Goal: Information Seeking & Learning: Find contact information

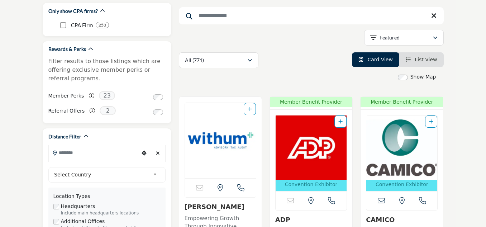
scroll to position [107, 0]
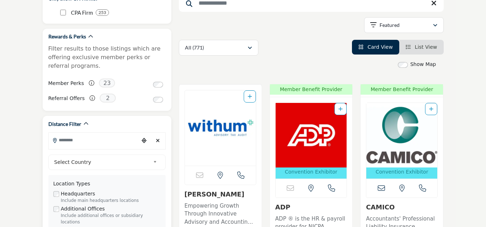
click at [85, 146] on input "Search Location" at bounding box center [94, 140] width 90 height 14
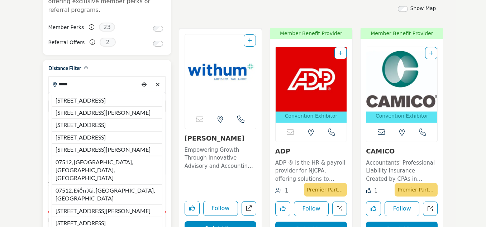
scroll to position [179, 0]
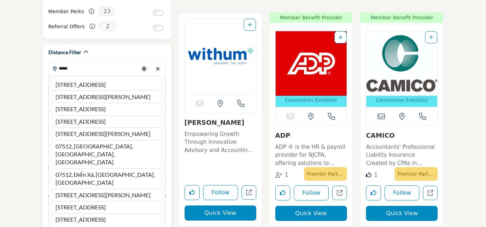
type input "*****"
click at [121, 54] on div "Distance Filter" at bounding box center [106, 52] width 117 height 8
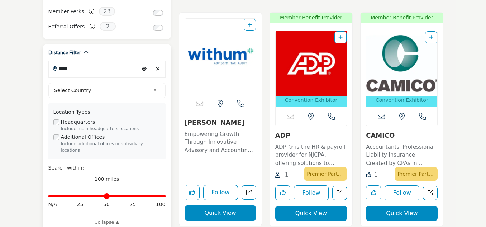
click at [155, 90] on b at bounding box center [156, 90] width 6 height 9
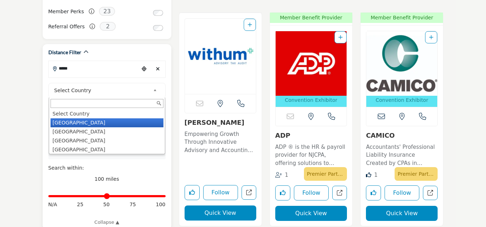
click at [130, 125] on li "United States" at bounding box center [106, 122] width 113 height 9
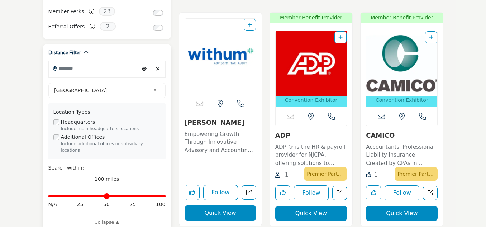
click at [98, 74] on input "Search Location" at bounding box center [94, 68] width 90 height 14
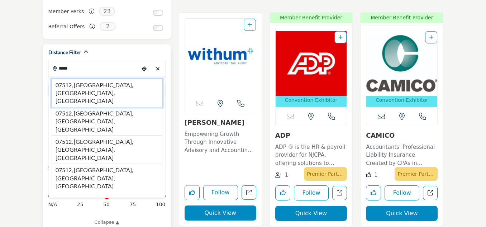
click at [103, 85] on li "07512, Totowa, NJ, USA" at bounding box center [107, 93] width 111 height 28
type input "**********"
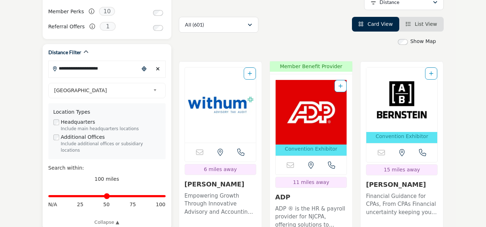
click at [81, 195] on input "Distance in miles" at bounding box center [106, 195] width 117 height 1
drag, startPoint x: 81, startPoint y: 192, endPoint x: 69, endPoint y: 190, distance: 12.0
click at [69, 195] on input "Distance in miles" at bounding box center [106, 195] width 117 height 1
drag, startPoint x: 71, startPoint y: 189, endPoint x: 45, endPoint y: 174, distance: 29.5
click at [80, 195] on input "Distance in miles" at bounding box center [106, 195] width 117 height 1
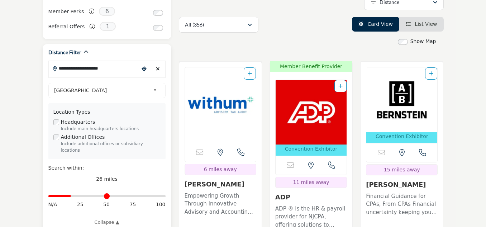
type input "**"
click at [80, 195] on input "Distance in miles" at bounding box center [106, 195] width 117 height 1
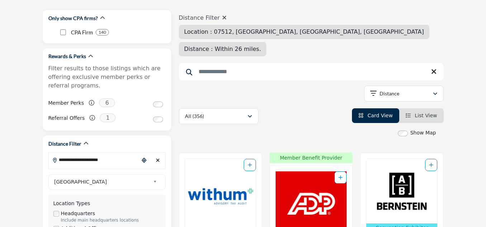
scroll to position [72, 0]
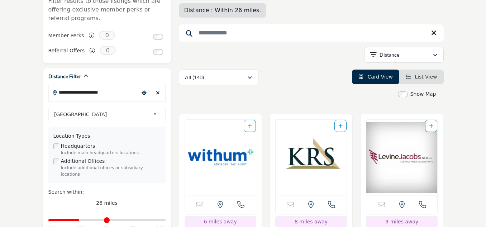
scroll to position [143, 0]
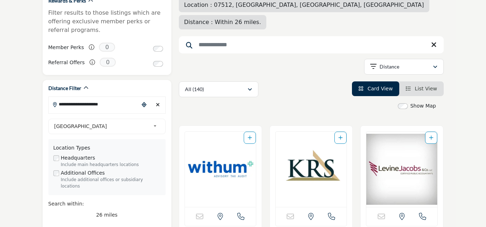
click at [410, 86] on icon "View List" at bounding box center [407, 88] width 5 height 5
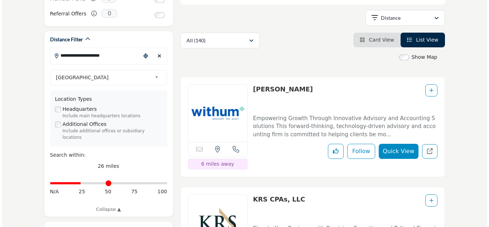
scroll to position [215, 0]
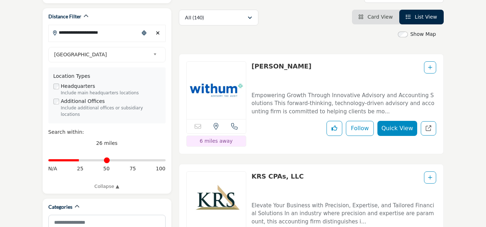
click at [405, 121] on button "Quick View" at bounding box center [396, 128] width 39 height 15
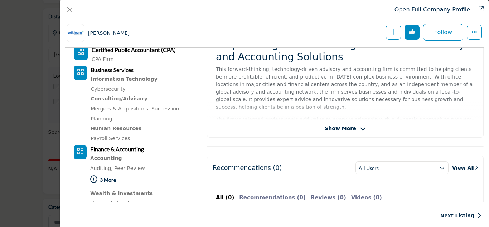
scroll to position [208, 0]
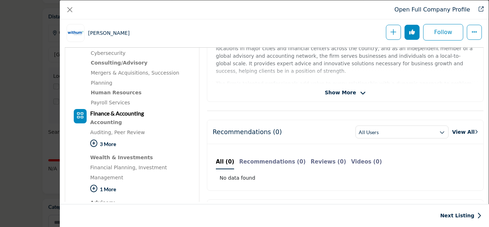
click at [95, 143] on icon "Company Data Modal" at bounding box center [93, 143] width 7 height 7
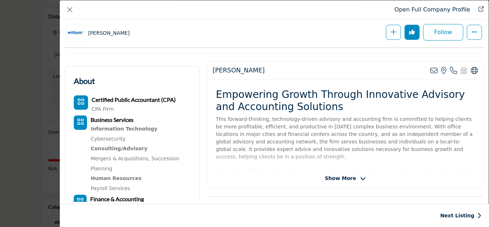
scroll to position [107, 0]
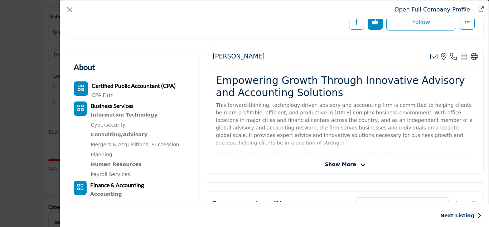
click at [360, 163] on icon "Company Data Modal" at bounding box center [363, 164] width 6 height 6
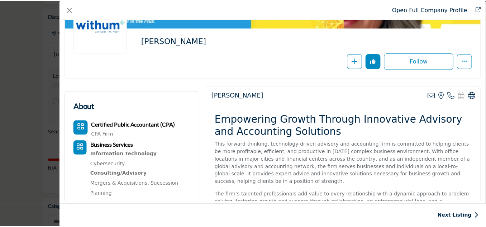
scroll to position [0, 0]
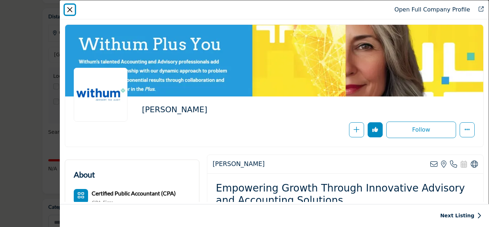
click at [72, 9] on button "Close" at bounding box center [70, 10] width 10 height 10
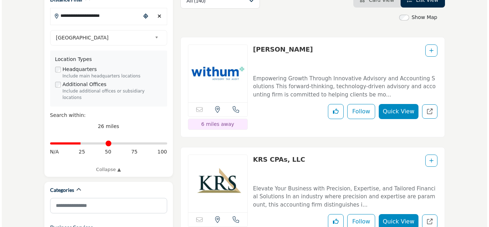
scroll to position [286, 0]
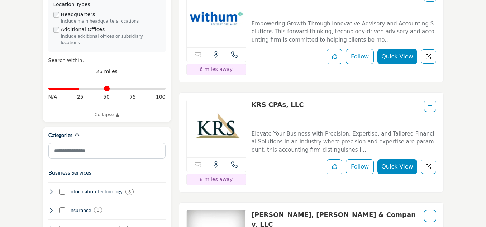
click at [394, 159] on button "Quick View" at bounding box center [396, 166] width 39 height 15
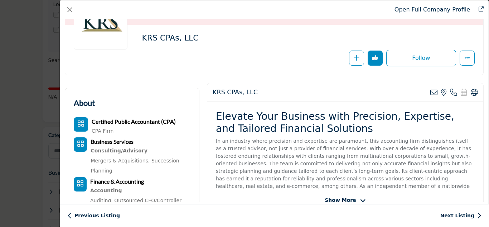
scroll to position [107, 0]
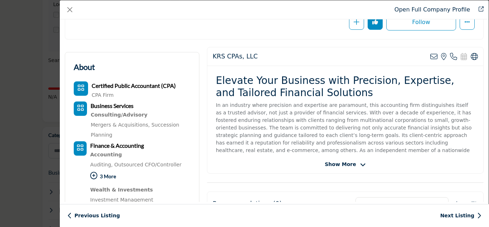
click at [93, 173] on icon "Company Data Modal" at bounding box center [93, 175] width 7 height 7
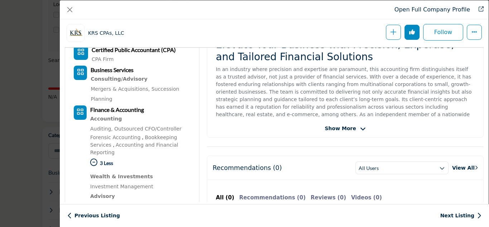
scroll to position [208, 0]
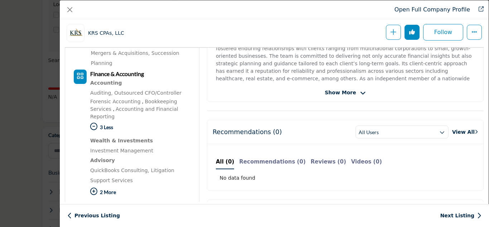
click at [94, 193] on icon "Company Data Modal" at bounding box center [93, 191] width 7 height 7
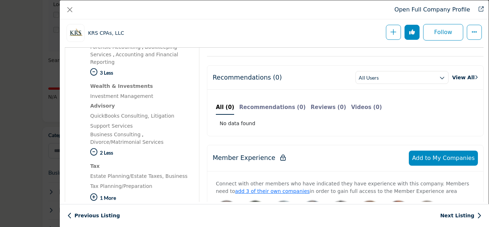
scroll to position [280, 0]
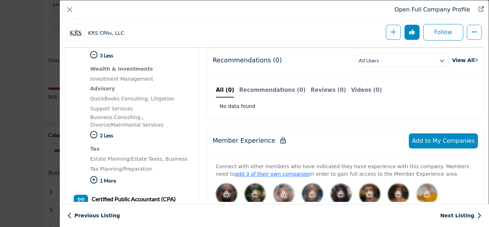
click at [96, 182] on icon "Company Data Modal" at bounding box center [93, 179] width 7 height 7
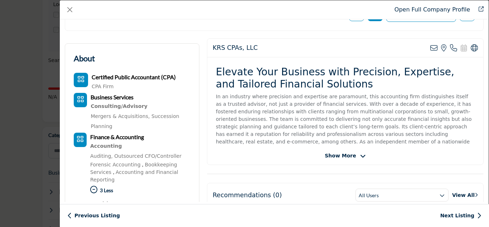
scroll to position [107, 0]
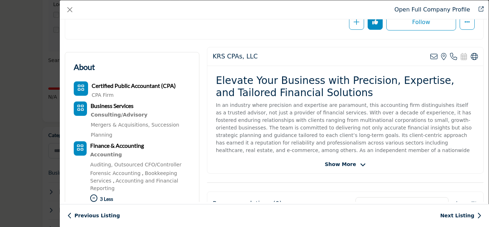
click at [360, 161] on icon "Company Data Modal" at bounding box center [363, 164] width 6 height 6
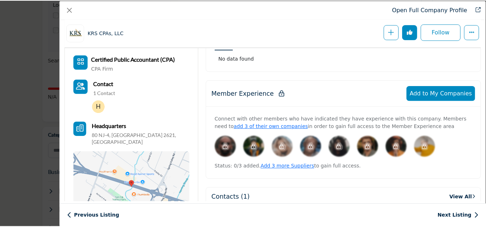
scroll to position [425, 0]
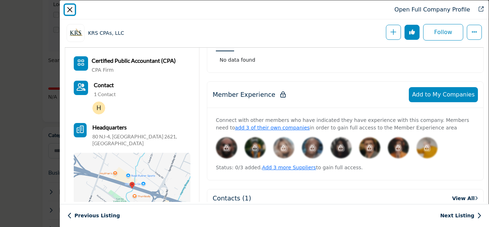
click at [69, 6] on button "Close" at bounding box center [70, 10] width 10 height 10
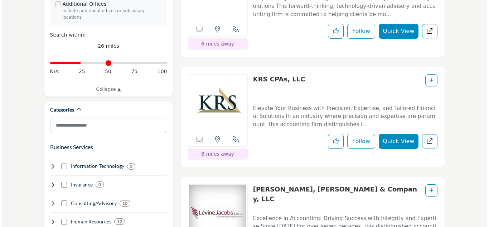
scroll to position [358, 0]
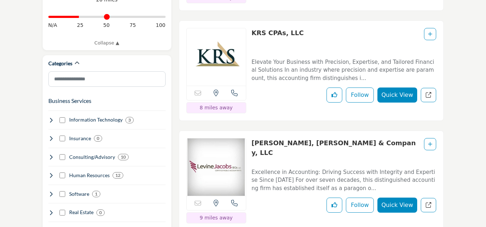
click at [391, 197] on button "Quick View" at bounding box center [396, 204] width 39 height 15
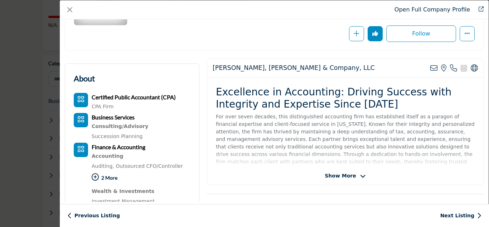
scroll to position [107, 0]
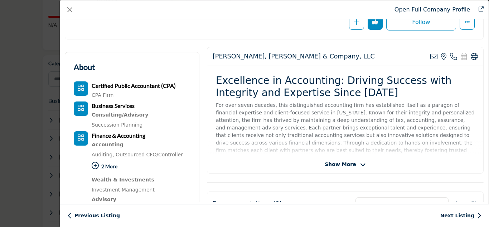
click at [95, 164] on icon "Company Data Modal" at bounding box center [95, 165] width 7 height 7
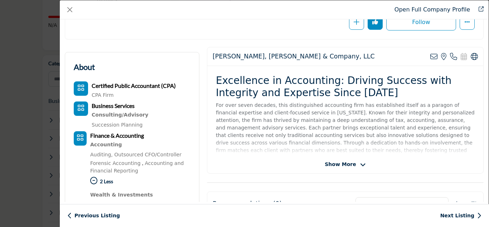
click at [360, 165] on icon "Company Data Modal" at bounding box center [363, 164] width 6 height 6
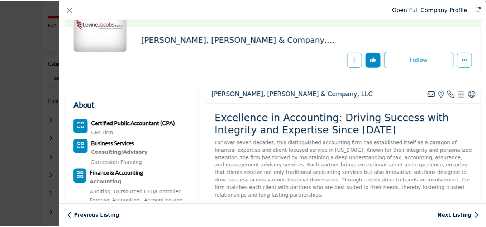
scroll to position [0, 0]
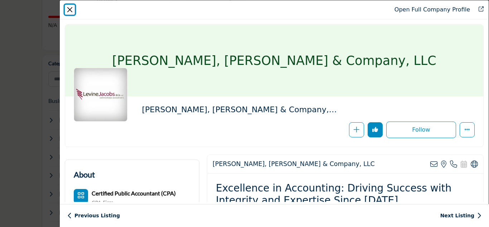
click at [71, 10] on button "Close" at bounding box center [70, 10] width 10 height 10
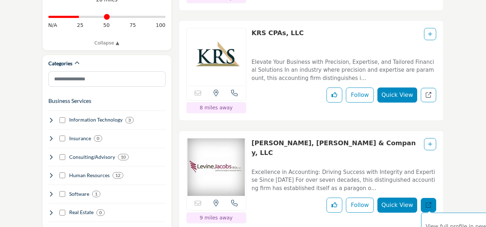
click at [433, 198] on link "View full profile in new tab." at bounding box center [427, 205] width 15 height 15
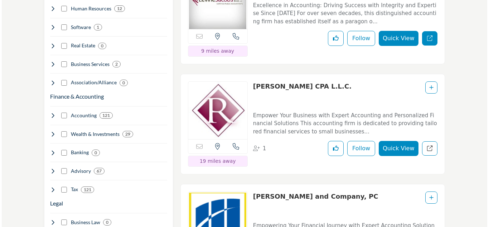
scroll to position [537, 0]
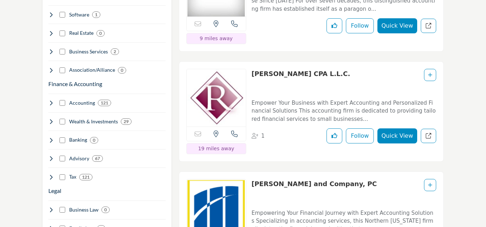
click at [390, 128] on button "Quick View" at bounding box center [396, 135] width 39 height 15
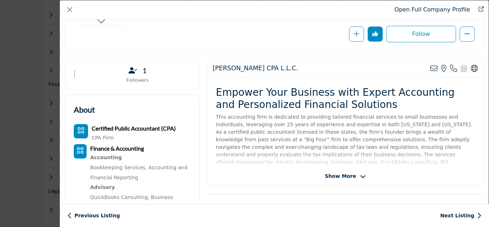
scroll to position [107, 0]
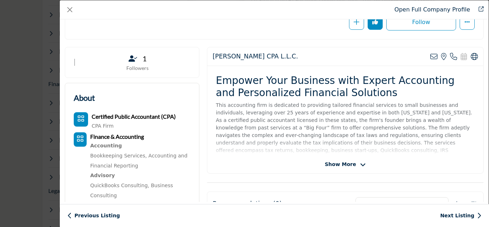
click at [360, 166] on icon "Company Data Modal" at bounding box center [363, 164] width 6 height 6
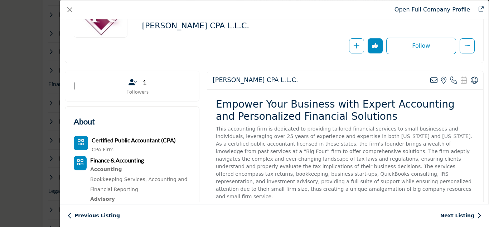
scroll to position [36, 0]
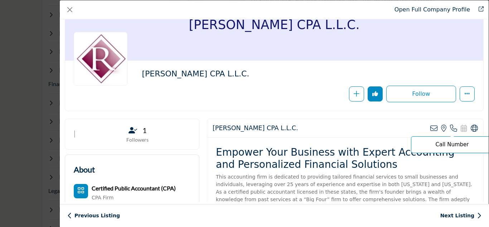
click at [450, 130] on icon "Company Data Modal" at bounding box center [453, 128] width 7 height 7
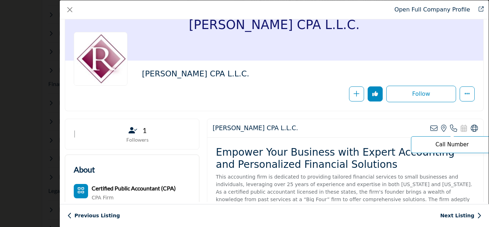
click at [450, 127] on icon "Company Data Modal" at bounding box center [453, 128] width 7 height 7
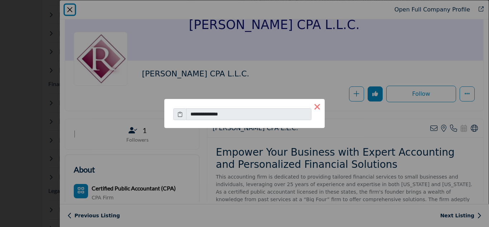
click at [320, 107] on button "×" at bounding box center [317, 106] width 15 height 15
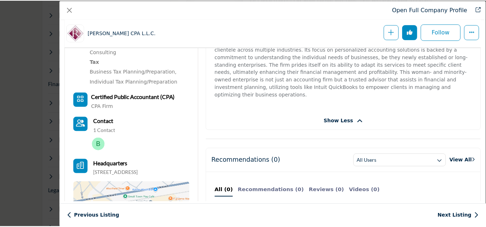
scroll to position [315, 0]
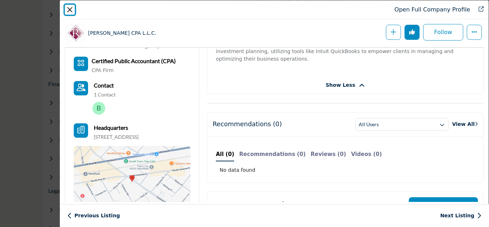
click at [72, 10] on button "Close" at bounding box center [70, 10] width 10 height 10
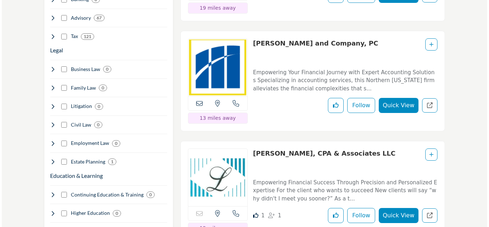
scroll to position [680, 0]
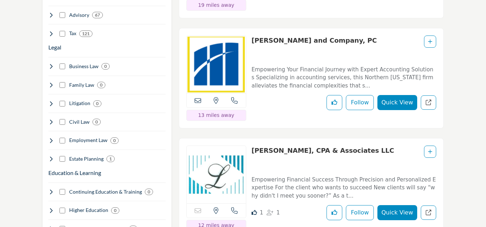
click at [391, 95] on button "Quick View" at bounding box center [396, 102] width 39 height 15
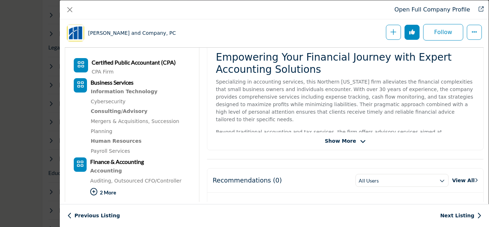
scroll to position [172, 0]
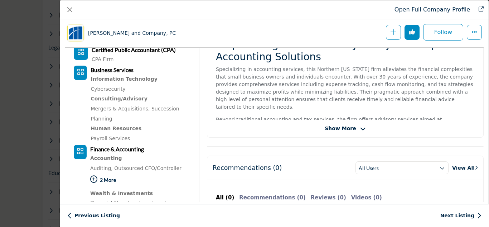
click at [97, 179] on icon "Company Data Modal" at bounding box center [93, 178] width 7 height 7
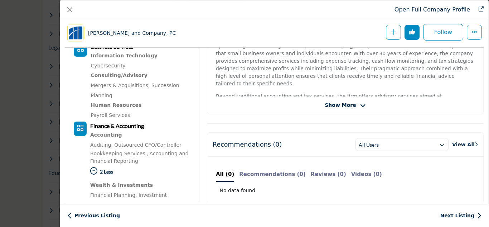
scroll to position [208, 0]
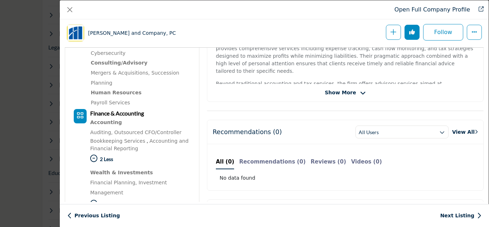
click at [354, 93] on span "Show More" at bounding box center [345, 93] width 41 height 8
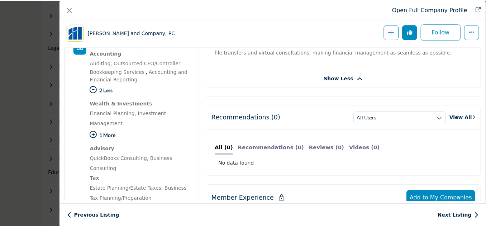
scroll to position [72, 0]
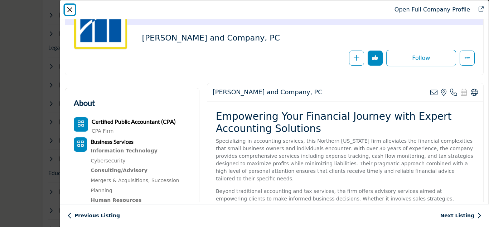
click at [74, 10] on button "Close" at bounding box center [70, 10] width 10 height 10
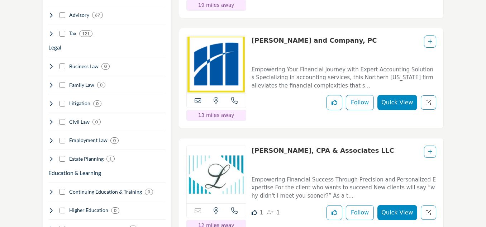
click at [399, 205] on button "Quick View" at bounding box center [396, 212] width 39 height 15
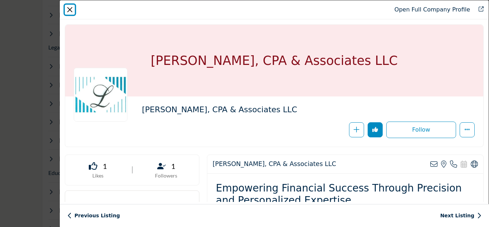
click at [66, 8] on button "Close" at bounding box center [70, 10] width 10 height 10
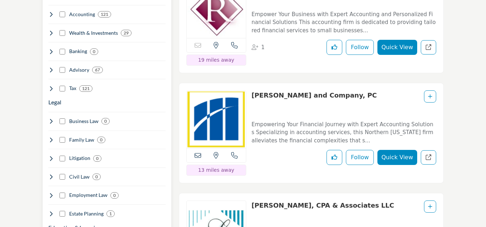
scroll to position [609, 0]
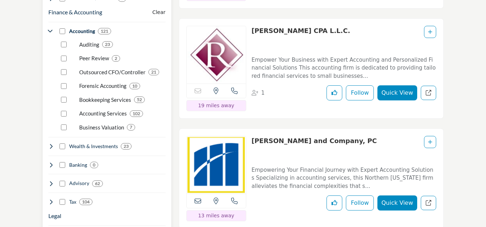
click at [149, 167] on div "Finance & Accounting Clear Auditing Peer Review Outsourced CFO/Controller Foren…" at bounding box center [106, 104] width 117 height 201
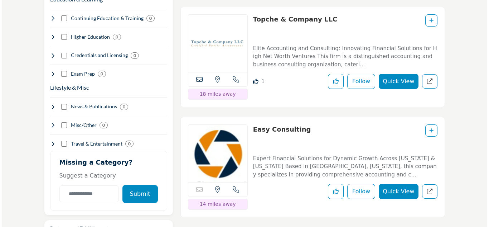
scroll to position [967, 0]
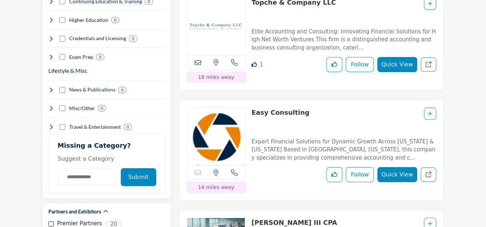
click at [387, 167] on button "Quick View" at bounding box center [396, 174] width 39 height 15
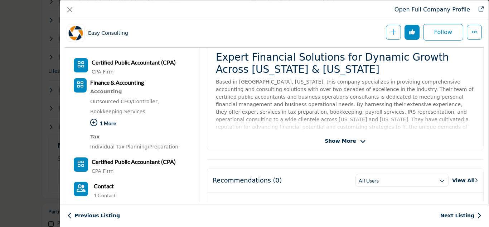
scroll to position [172, 0]
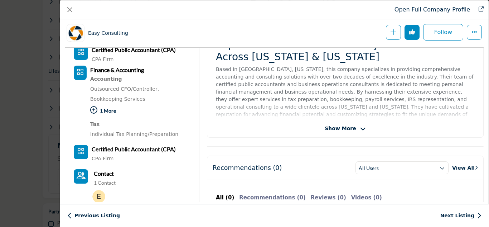
click at [94, 110] on icon "Company Data Modal" at bounding box center [93, 109] width 7 height 7
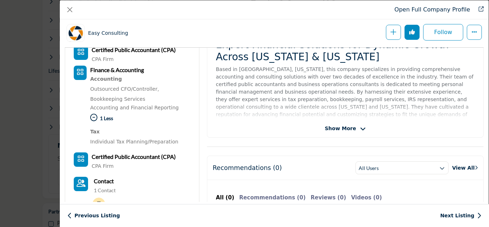
click at [366, 126] on div "Show More" at bounding box center [345, 129] width 276 height 8
click at [360, 126] on icon "Company Data Modal" at bounding box center [363, 129] width 6 height 6
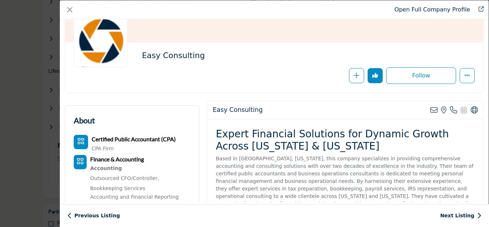
scroll to position [36, 0]
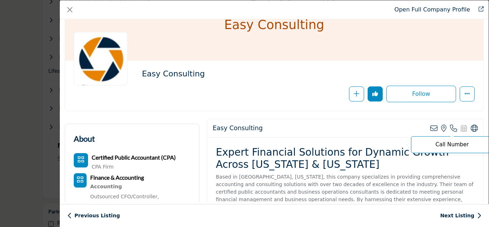
click at [450, 127] on icon "Company Data Modal" at bounding box center [453, 128] width 7 height 7
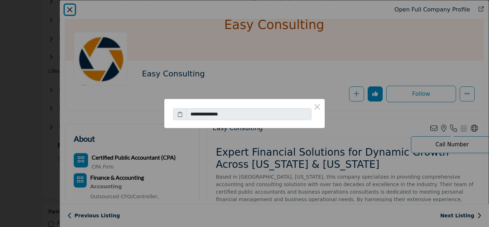
click at [449, 127] on div "**********" at bounding box center [244, 113] width 489 height 227
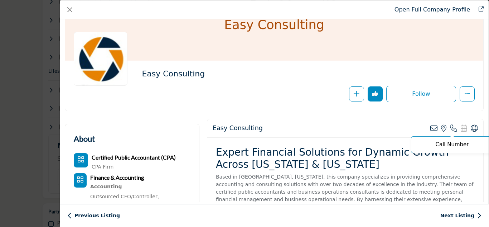
click at [450, 127] on icon "Company Data Modal" at bounding box center [453, 128] width 7 height 7
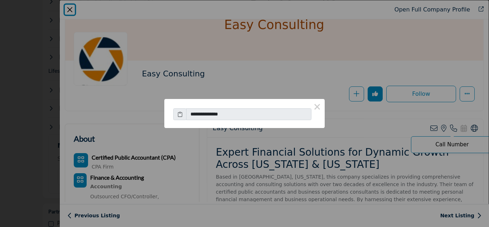
click at [449, 128] on div "**********" at bounding box center [244, 113] width 489 height 227
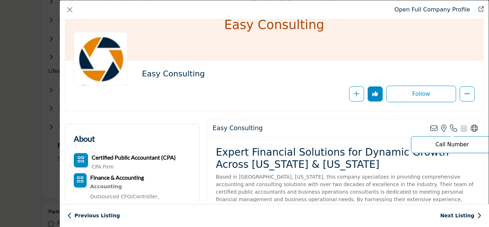
click at [450, 128] on icon "Company Data Modal" at bounding box center [453, 128] width 7 height 7
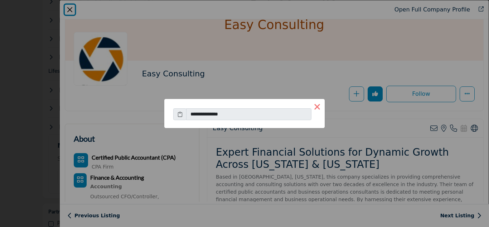
click at [316, 109] on button "×" at bounding box center [317, 106] width 15 height 15
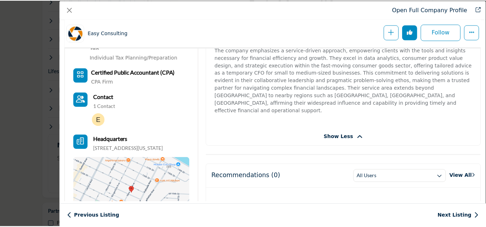
scroll to position [244, 0]
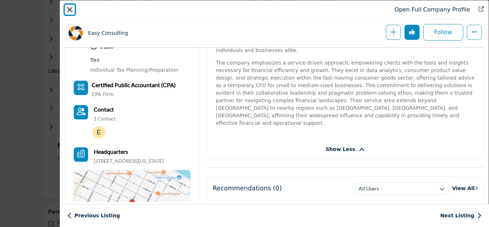
click at [67, 14] on button "Close" at bounding box center [70, 10] width 10 height 10
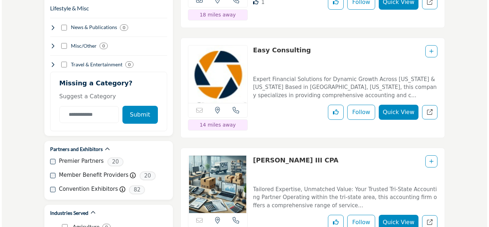
scroll to position [1038, 0]
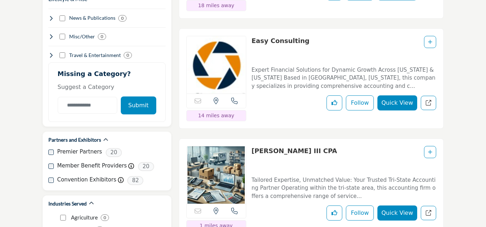
click at [407, 205] on button "Quick View" at bounding box center [396, 212] width 39 height 15
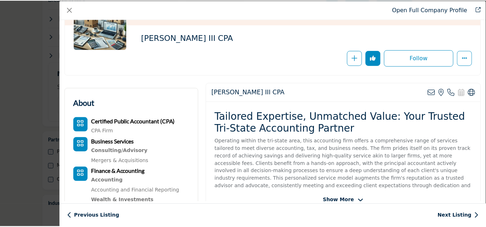
scroll to position [107, 0]
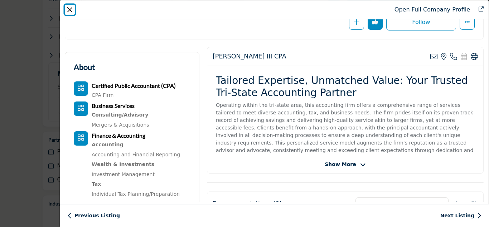
click at [72, 6] on button "Close" at bounding box center [70, 10] width 10 height 10
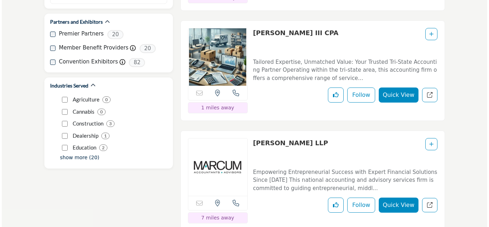
scroll to position [1182, 0]
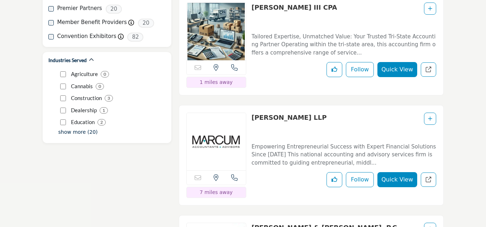
click at [384, 172] on button "Quick View" at bounding box center [396, 179] width 39 height 15
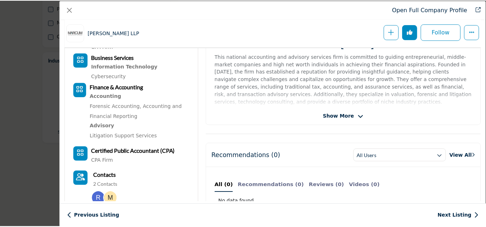
scroll to position [172, 0]
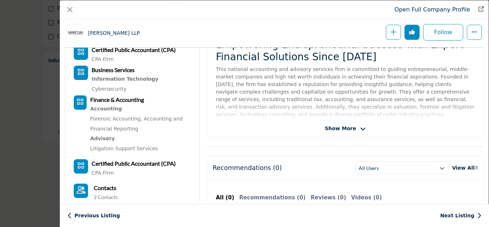
click at [361, 125] on div "Show More" at bounding box center [345, 129] width 276 height 8
click at [357, 125] on span "Show More" at bounding box center [345, 129] width 41 height 8
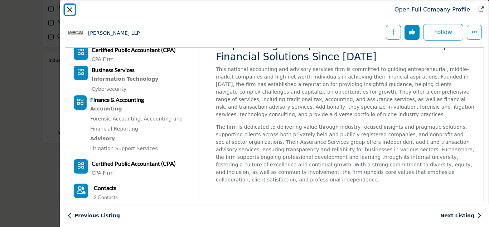
click at [70, 7] on button "Close" at bounding box center [70, 10] width 10 height 10
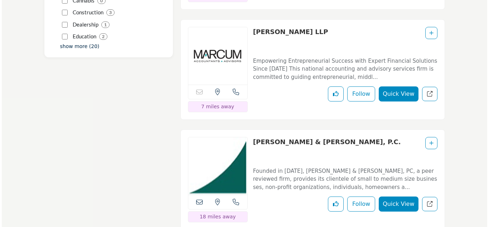
scroll to position [1289, 0]
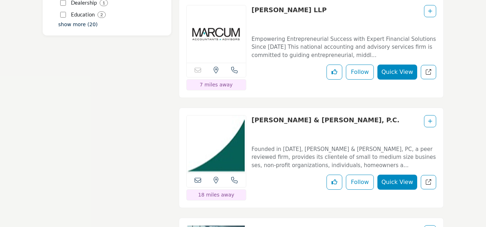
click at [396, 174] on button "Quick View" at bounding box center [396, 181] width 39 height 15
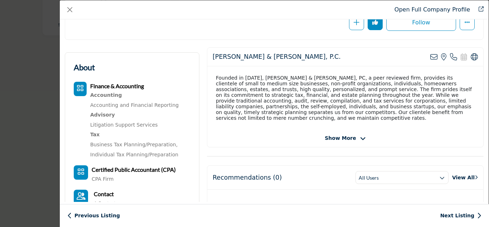
scroll to position [107, 0]
click at [360, 140] on icon "Company Data Modal" at bounding box center [363, 138] width 6 height 6
click at [359, 139] on icon "Company Data Modal" at bounding box center [362, 138] width 6 height 6
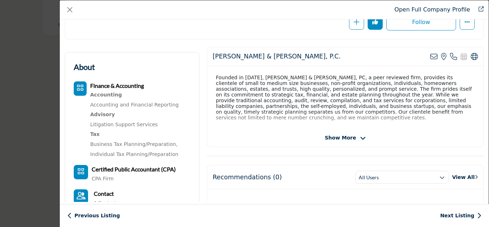
click at [360, 139] on icon "Company Data Modal" at bounding box center [363, 138] width 6 height 6
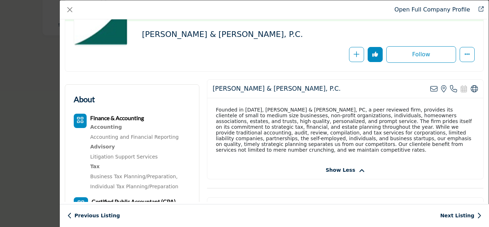
scroll to position [72, 0]
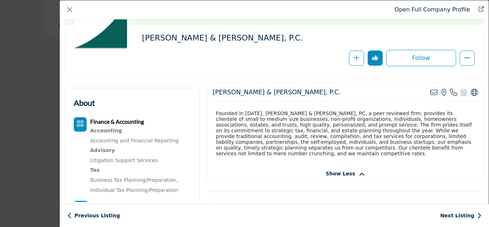
click at [315, 47] on div "Fitzpatrick & Fitzpatrick, P.C. Follow" at bounding box center [308, 49] width 333 height 33
click at [450, 91] on icon "Company Data Modal" at bounding box center [453, 92] width 7 height 7
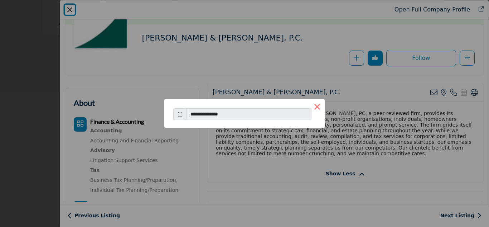
click at [323, 107] on button "×" at bounding box center [317, 106] width 15 height 15
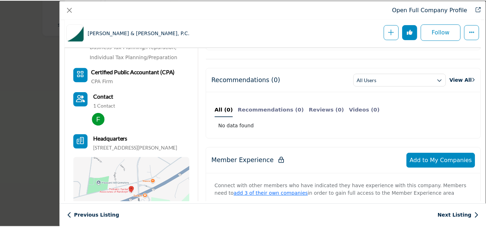
scroll to position [315, 0]
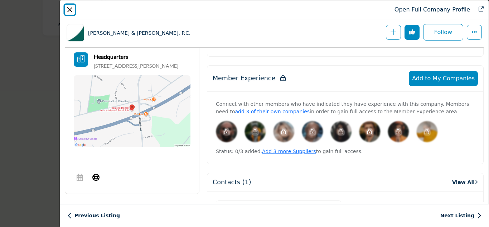
click at [72, 13] on button "Close" at bounding box center [70, 10] width 10 height 10
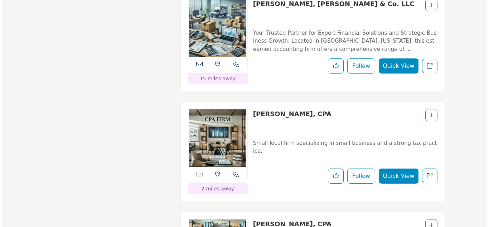
scroll to position [2077, 0]
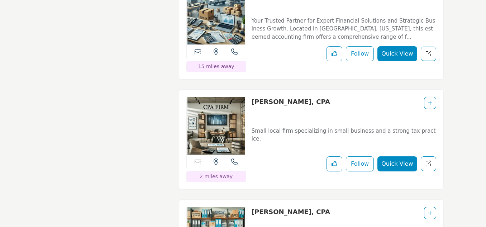
click at [391, 156] on button "Quick View" at bounding box center [396, 163] width 39 height 15
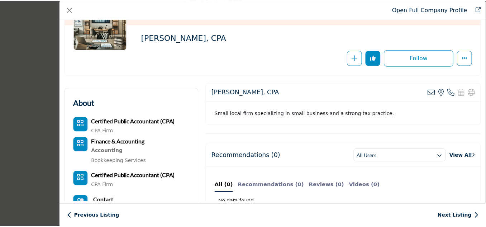
scroll to position [36, 0]
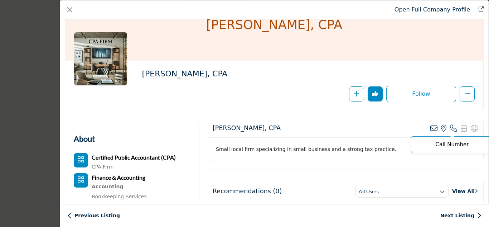
click at [451, 143] on p "Call Number" at bounding box center [452, 144] width 74 height 5
click at [450, 128] on icon "Company Data Modal" at bounding box center [453, 128] width 7 height 7
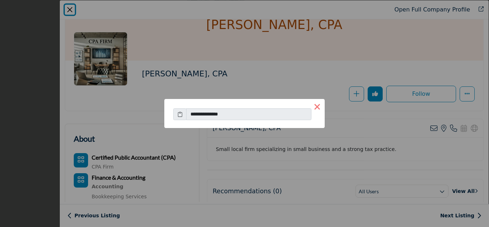
click at [322, 106] on button "×" at bounding box center [317, 106] width 15 height 15
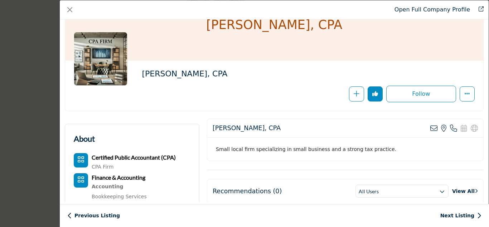
click at [74, 15] on div "Open Full Company Profile" at bounding box center [274, 9] width 429 height 19
click at [72, 13] on button "Close" at bounding box center [70, 10] width 10 height 10
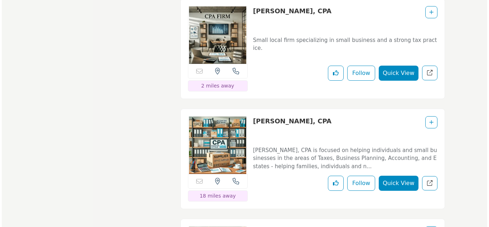
scroll to position [2184, 0]
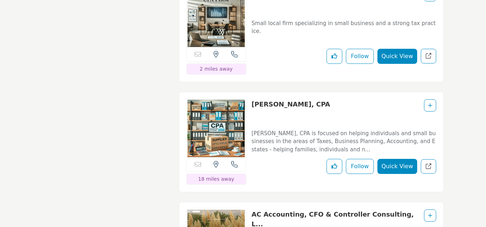
click at [390, 159] on button "Quick View" at bounding box center [396, 166] width 39 height 15
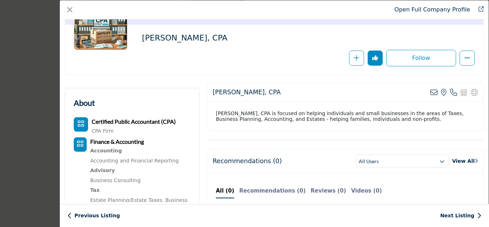
scroll to position [107, 0]
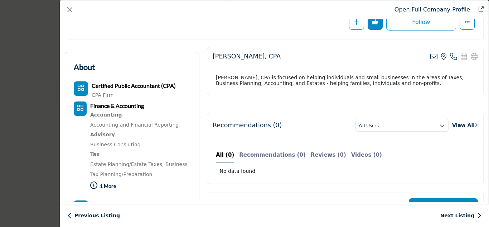
click at [100, 187] on p "1 More" at bounding box center [140, 186] width 100 height 15
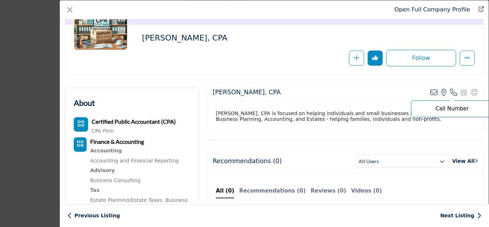
click at [450, 93] on icon "Company Data Modal" at bounding box center [453, 92] width 7 height 7
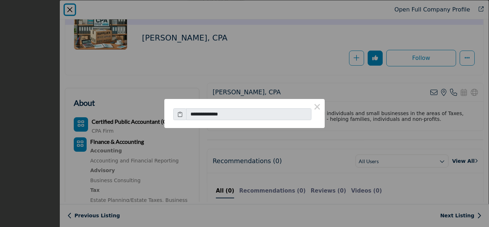
click at [332, 62] on div "**********" at bounding box center [244, 113] width 489 height 227
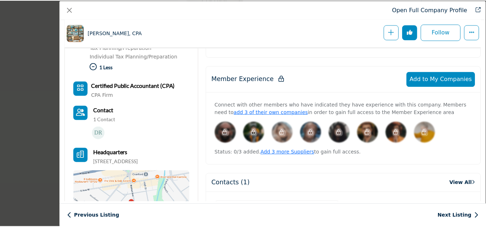
scroll to position [280, 0]
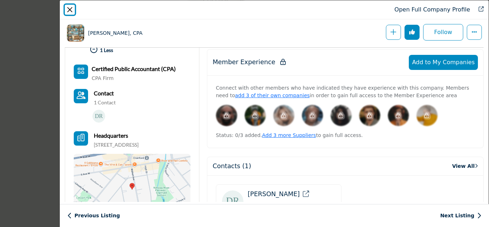
click at [68, 13] on button "Close" at bounding box center [70, 10] width 10 height 10
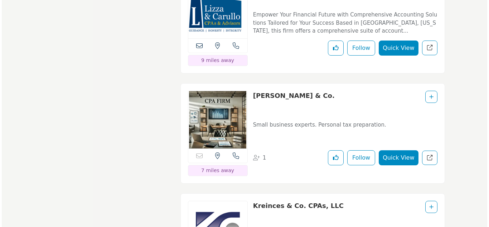
scroll to position [2936, 0]
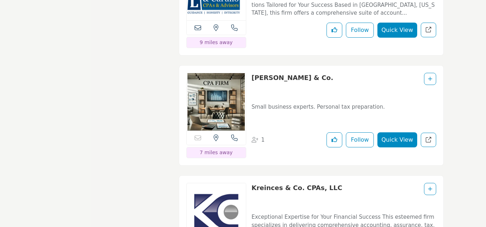
click at [396, 132] on button "Quick View" at bounding box center [396, 139] width 39 height 15
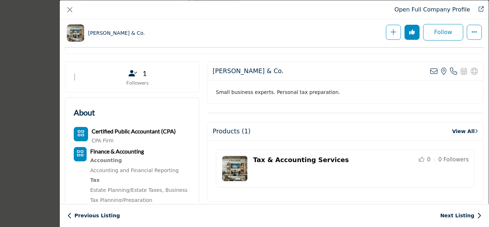
scroll to position [172, 0]
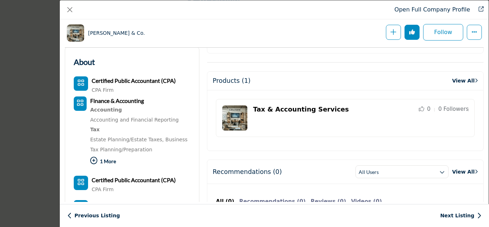
click at [95, 160] on icon "Company Data Modal" at bounding box center [93, 160] width 7 height 7
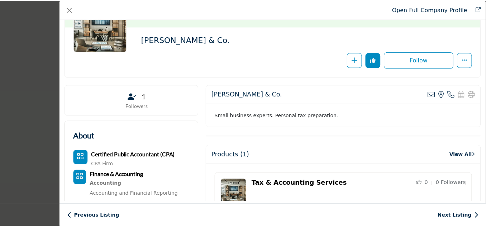
scroll to position [0, 0]
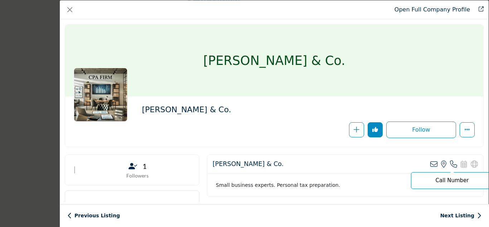
click at [451, 163] on icon "Company Data Modal" at bounding box center [453, 163] width 7 height 7
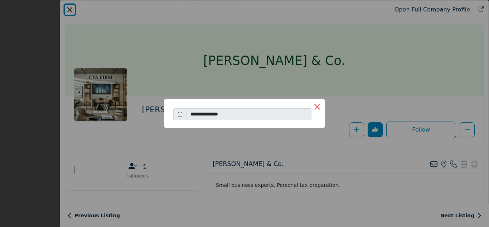
click at [318, 105] on button "×" at bounding box center [317, 106] width 15 height 15
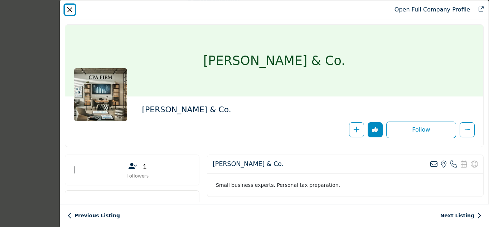
click at [70, 11] on button "Close" at bounding box center [70, 10] width 10 height 10
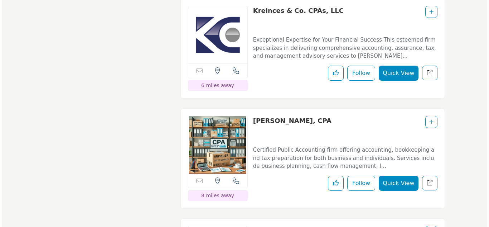
scroll to position [3115, 0]
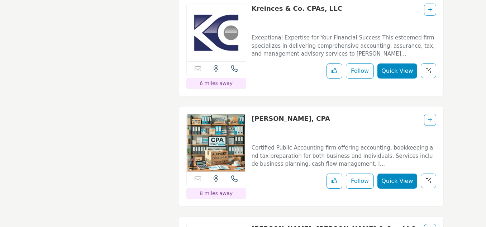
click at [394, 173] on button "Quick View" at bounding box center [396, 180] width 39 height 15
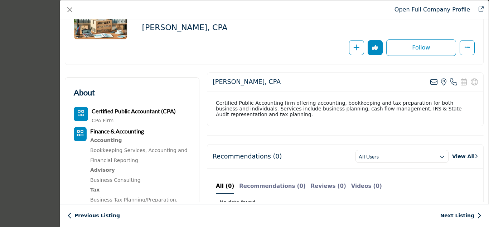
scroll to position [72, 0]
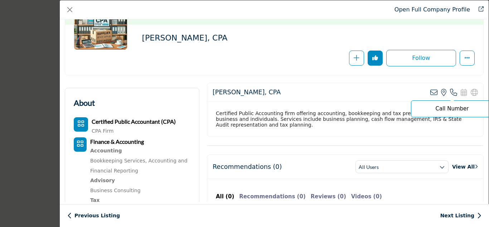
click at [450, 94] on icon "Company Data Modal" at bounding box center [453, 92] width 7 height 7
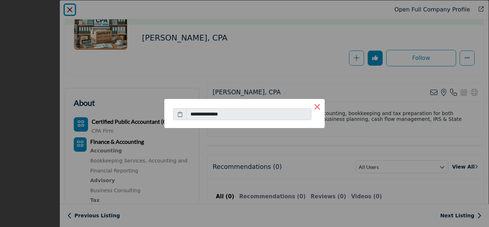
click at [317, 106] on button "×" at bounding box center [317, 106] width 15 height 15
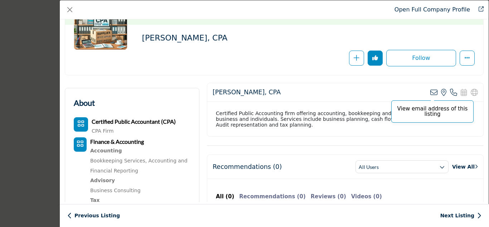
click at [430, 93] on icon "Company Data Modal" at bounding box center [433, 92] width 7 height 7
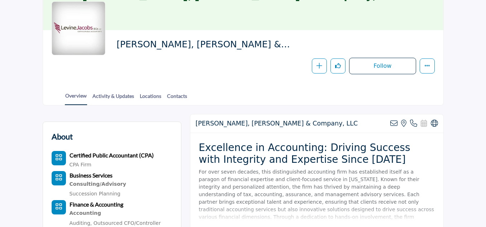
scroll to position [72, 0]
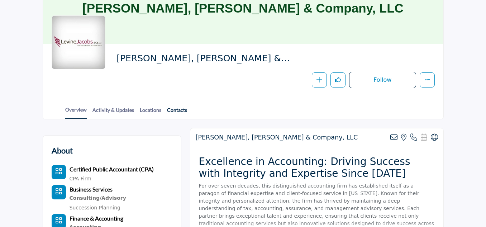
click at [181, 112] on link "Contacts" at bounding box center [176, 112] width 21 height 13
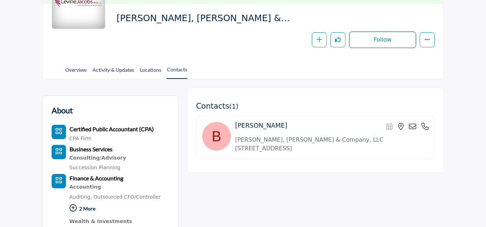
scroll to position [107, 0]
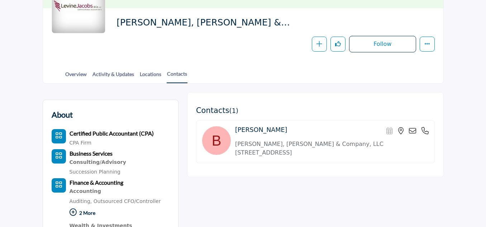
click at [424, 131] on icon at bounding box center [424, 130] width 7 height 7
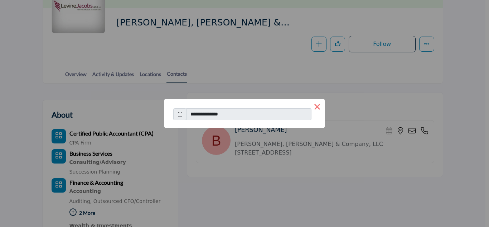
click at [317, 107] on button "×" at bounding box center [317, 106] width 15 height 15
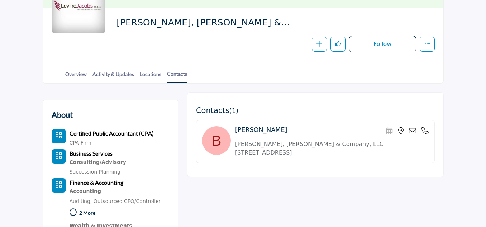
scroll to position [143, 0]
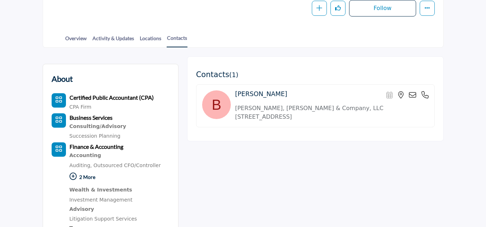
click at [71, 174] on icon at bounding box center [72, 176] width 7 height 7
